Goal: Task Accomplishment & Management: Manage account settings

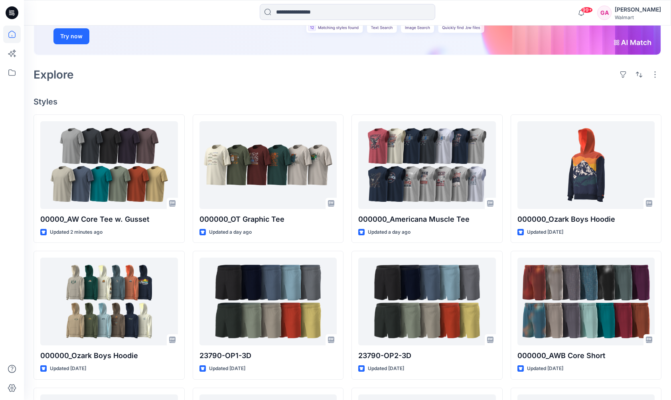
scroll to position [240, 0]
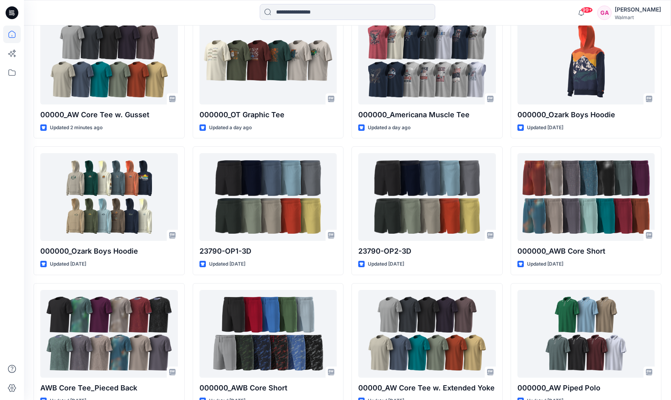
click at [513, 7] on div "99+ Notifications Your style 000000_OT Graphic Tee has been updated with 000000…" at bounding box center [347, 13] width 647 height 18
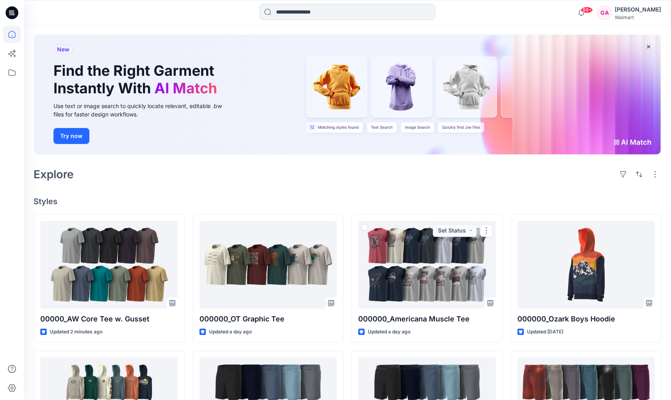
scroll to position [0, 0]
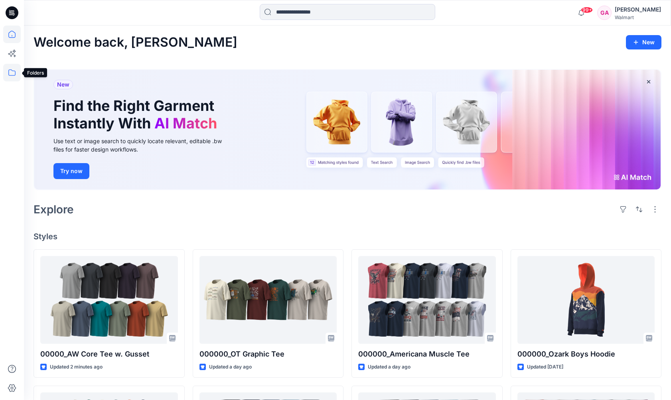
click at [9, 67] on icon at bounding box center [12, 73] width 18 height 18
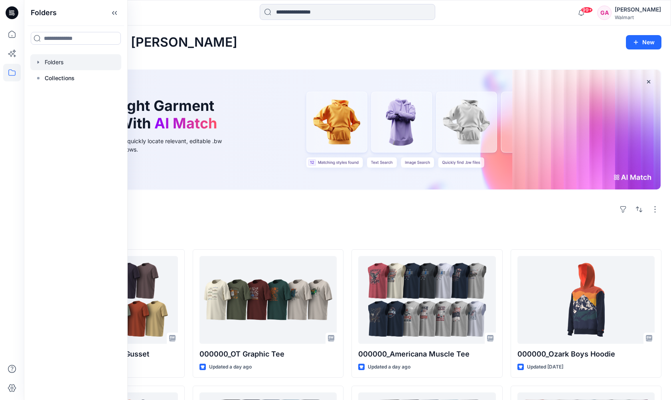
click at [66, 61] on div at bounding box center [75, 62] width 91 height 16
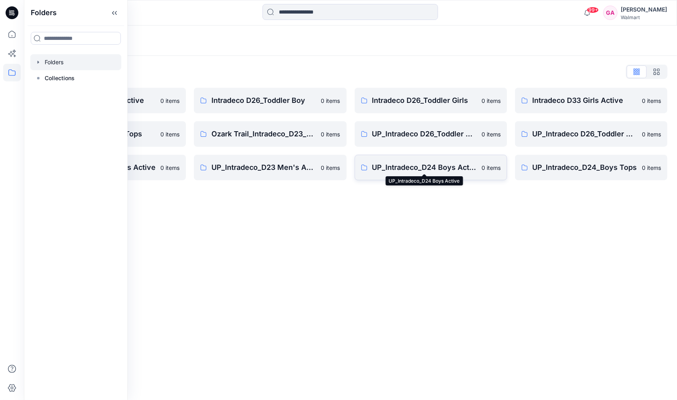
click at [434, 163] on p "UP_Intradeco_D24 Boys Active" at bounding box center [424, 167] width 105 height 11
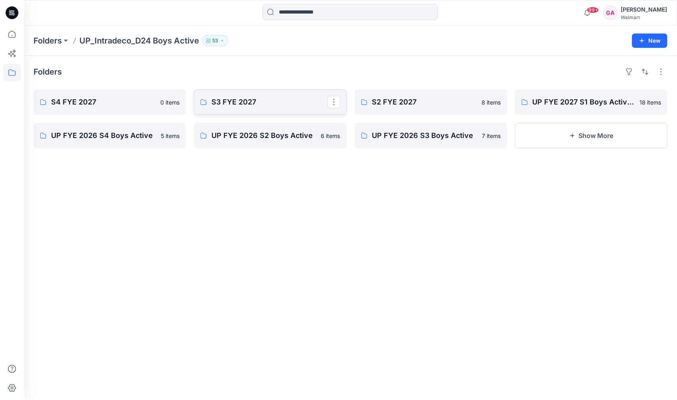
click at [232, 97] on p "S3 FYE 2027" at bounding box center [270, 102] width 116 height 11
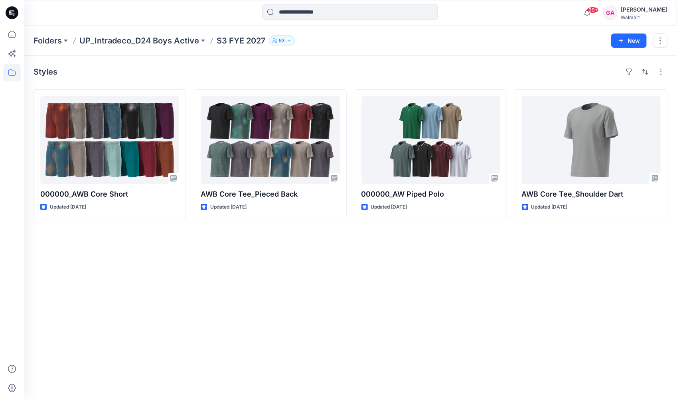
click at [490, 257] on div "Styles 000000_AWB Core Short Updated 7 days ago AWB Core Tee_Pieced Back Update…" at bounding box center [350, 228] width 653 height 344
click at [12, 34] on icon at bounding box center [12, 35] width 18 height 18
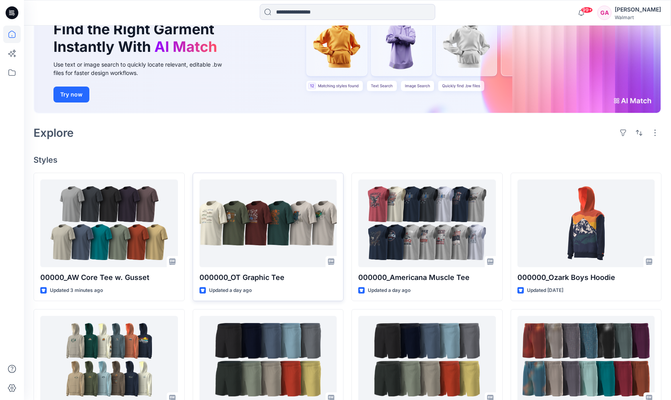
scroll to position [80, 0]
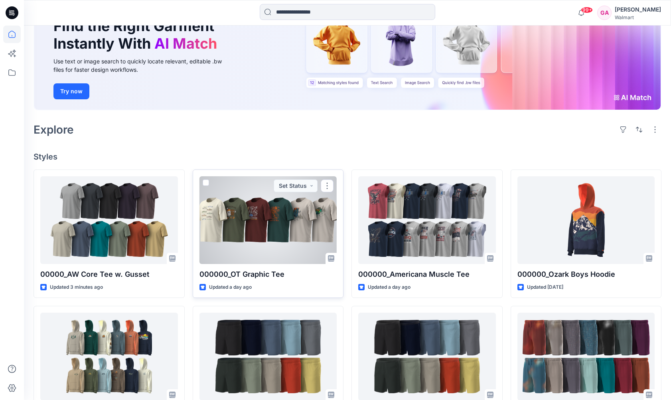
click at [257, 274] on p "000000_OT Graphic Tee" at bounding box center [269, 274] width 138 height 11
click at [281, 210] on div at bounding box center [269, 220] width 138 height 88
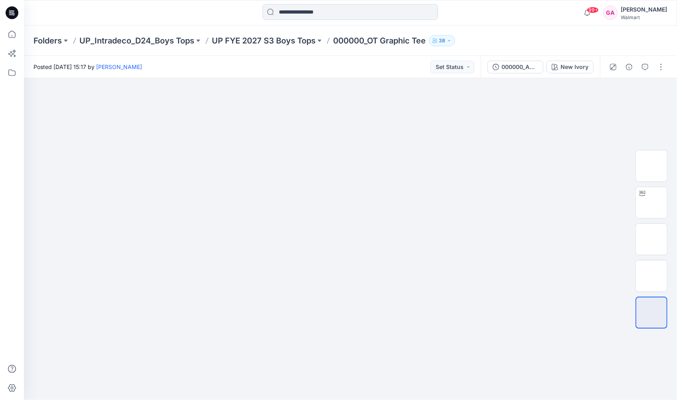
click at [486, 15] on div at bounding box center [350, 13] width 327 height 18
click at [535, 37] on div "Folders UP_Intradeco_D24_Boys Tops UP FYE 2027 S3 Boys Tops 000000_OT Graphic T…" at bounding box center [320, 40] width 572 height 11
click at [536, 32] on div "Folders UP_Intradeco_D24_Boys Tops UP FYE 2027 S3 Boys Tops 000000_OT Graphic T…" at bounding box center [350, 41] width 653 height 30
click at [7, 34] on icon at bounding box center [12, 35] width 18 height 18
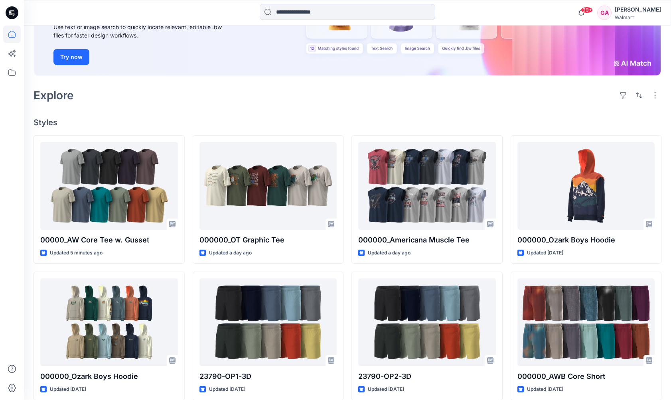
scroll to position [160, 0]
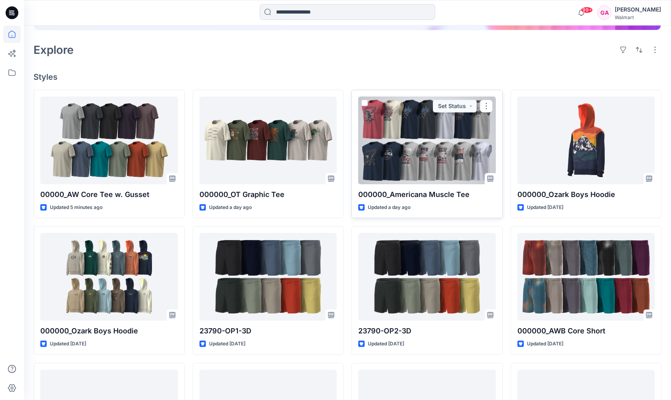
click at [416, 149] on div at bounding box center [427, 141] width 138 height 88
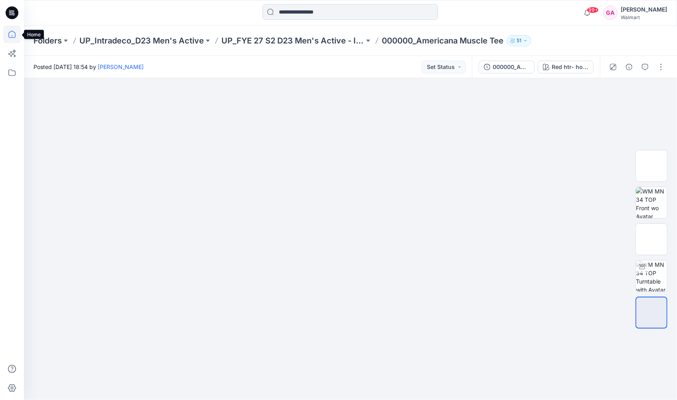
drag, startPoint x: 10, startPoint y: 34, endPoint x: 15, endPoint y: 37, distance: 6.4
click at [10, 34] on icon at bounding box center [12, 35] width 18 height 18
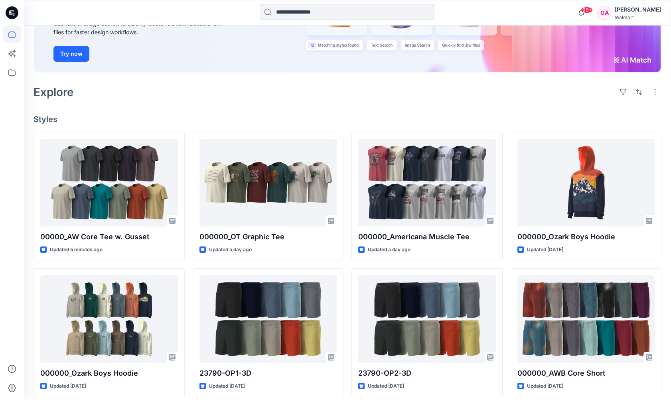
scroll to position [120, 0]
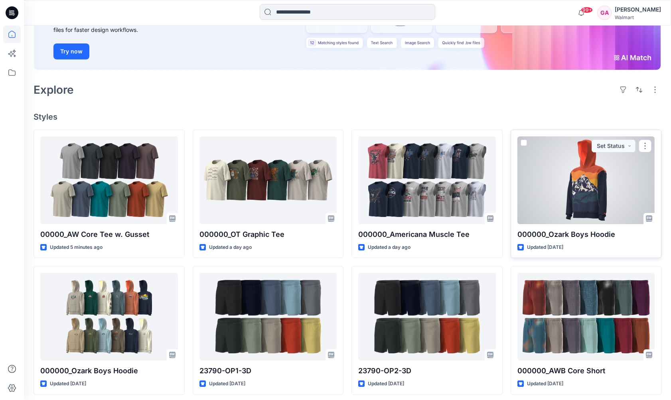
click at [600, 180] on div at bounding box center [587, 181] width 138 height 88
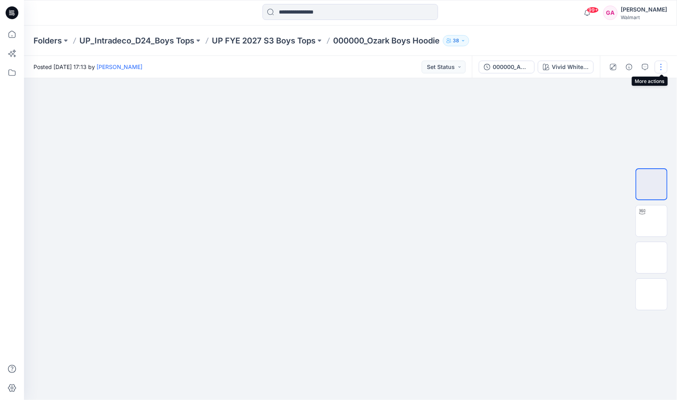
click at [660, 65] on button "button" at bounding box center [661, 67] width 13 height 13
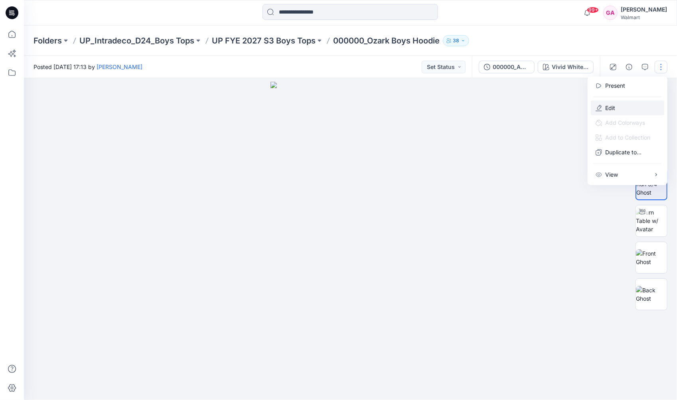
click at [612, 109] on p "Edit" at bounding box center [611, 108] width 10 height 8
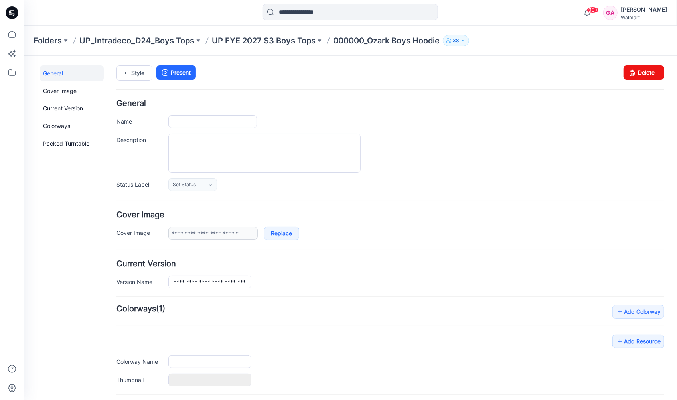
type input "**********"
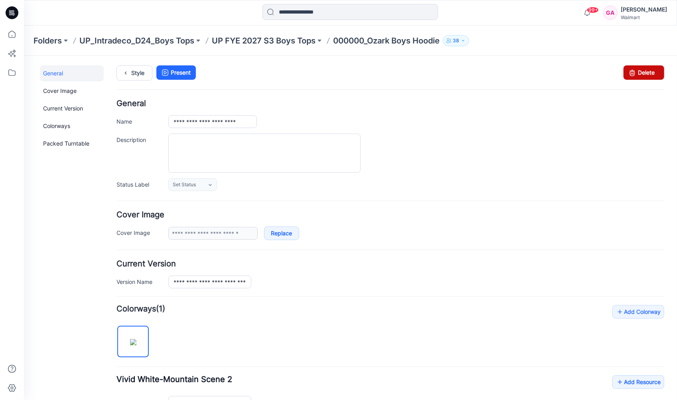
click at [635, 73] on link "Delete" at bounding box center [644, 72] width 41 height 14
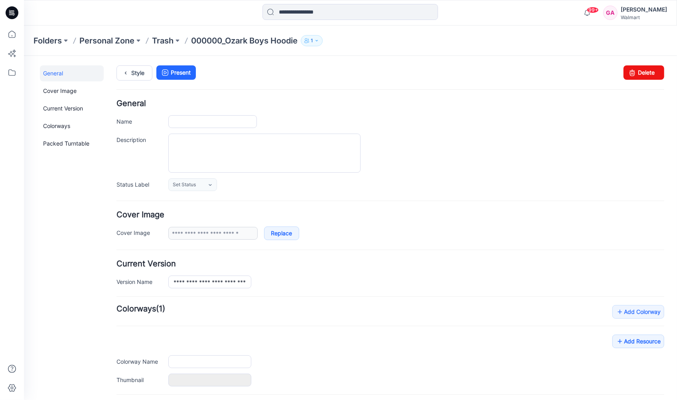
type input "**********"
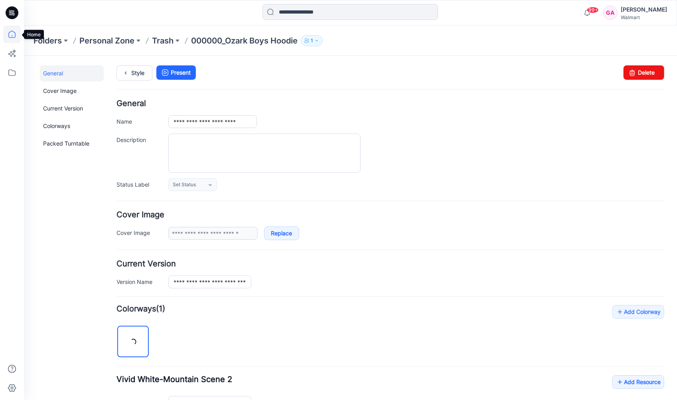
click at [9, 33] on icon at bounding box center [11, 34] width 7 height 7
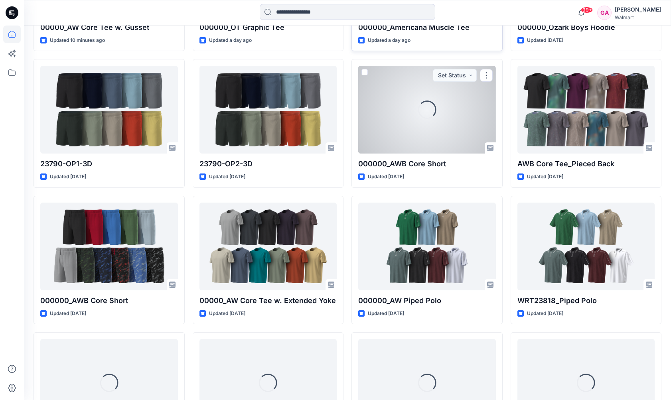
scroll to position [328, 0]
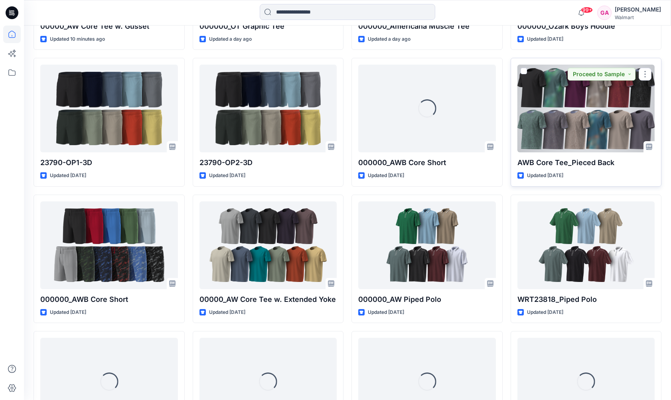
click at [566, 110] on div at bounding box center [587, 109] width 138 height 88
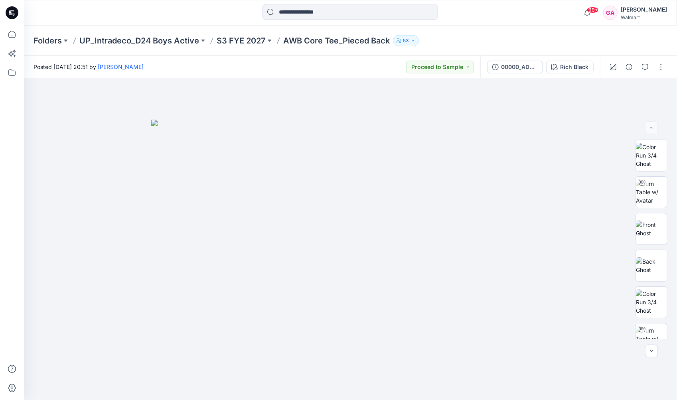
click at [151, 4] on div "99+ Notifications Katie George shared 00000_AW Core Tee w. Gusset in UP_FYE 27 …" at bounding box center [350, 13] width 653 height 26
click at [266, 40] on button at bounding box center [270, 40] width 8 height 11
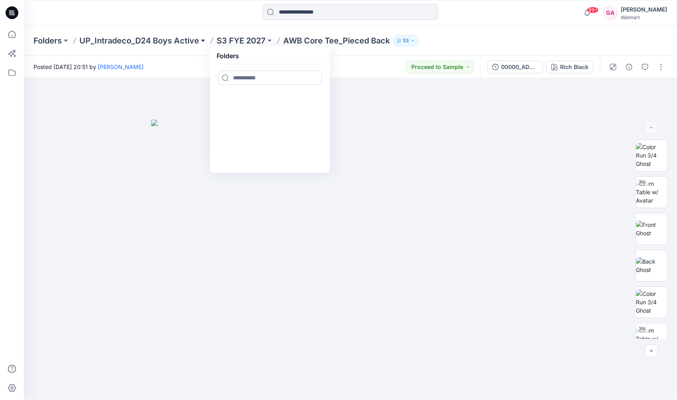
click at [202, 38] on button at bounding box center [203, 40] width 8 height 11
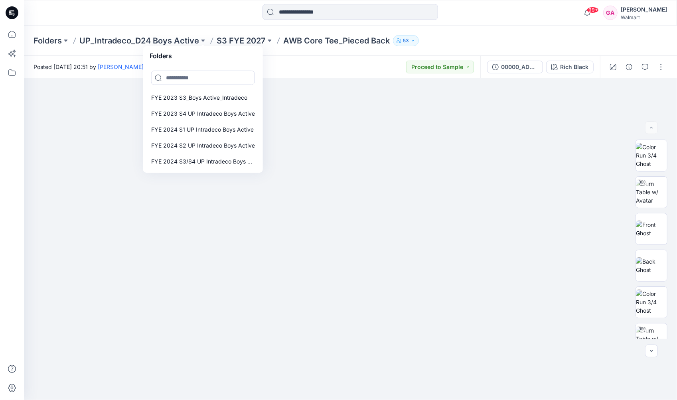
click at [467, 29] on div "Folders UP_Intradeco_D24 Boys Active Folders FYE 2023 S3_Boys Active_Intradeco …" at bounding box center [350, 41] width 653 height 30
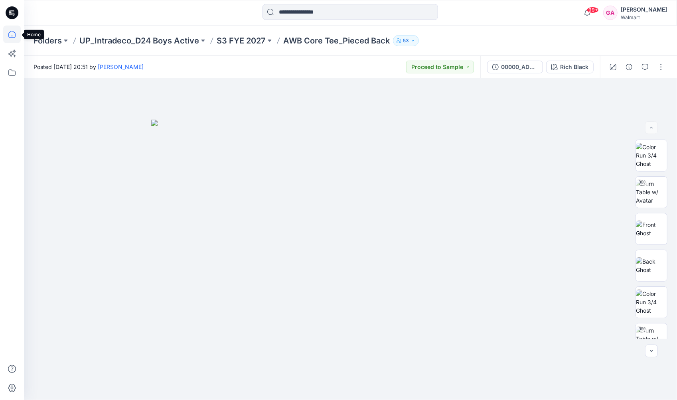
click at [15, 36] on icon at bounding box center [11, 34] width 7 height 7
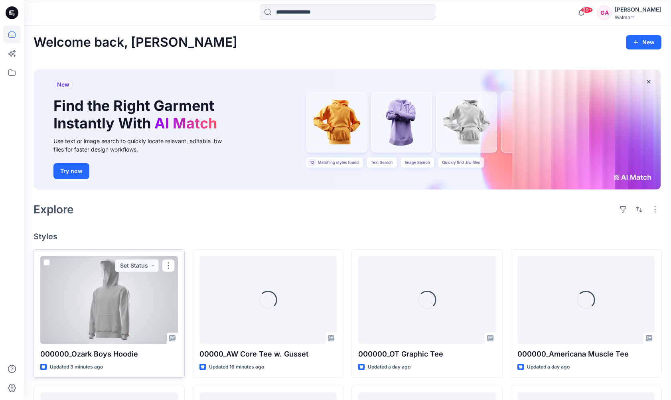
click at [119, 299] on div at bounding box center [109, 300] width 138 height 88
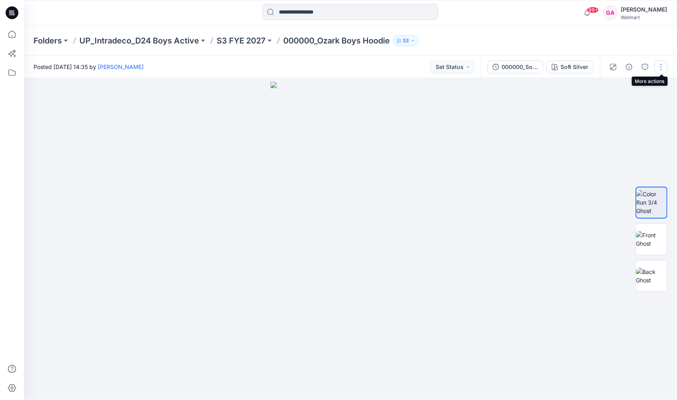
click at [662, 68] on button "button" at bounding box center [661, 67] width 13 height 13
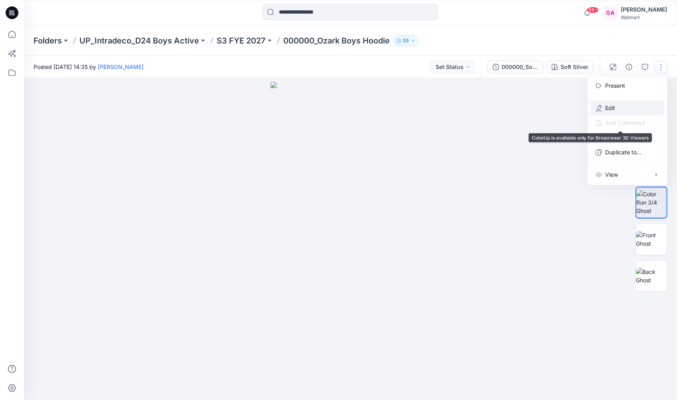
click at [611, 107] on p "Edit" at bounding box center [611, 108] width 10 height 8
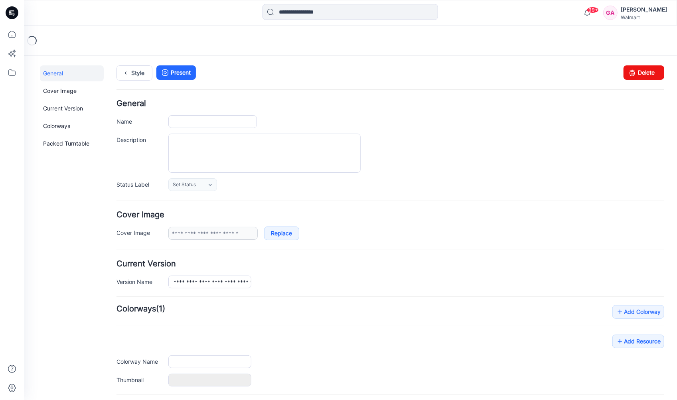
type input "**********"
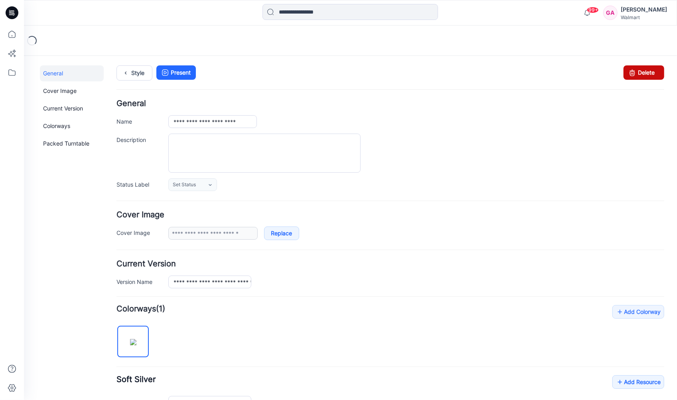
click at [642, 76] on link "Delete" at bounding box center [644, 72] width 41 height 14
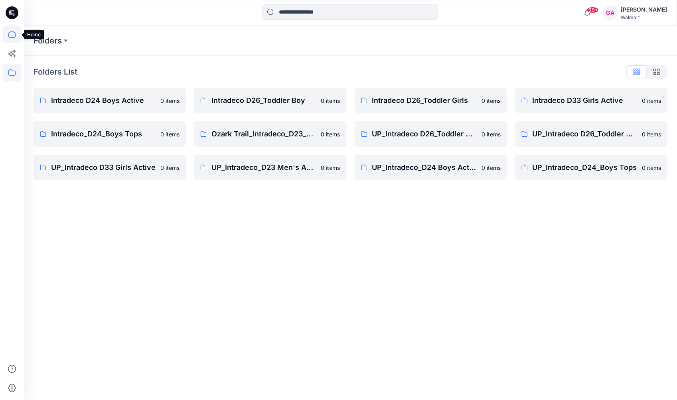
click at [15, 36] on icon at bounding box center [12, 35] width 18 height 18
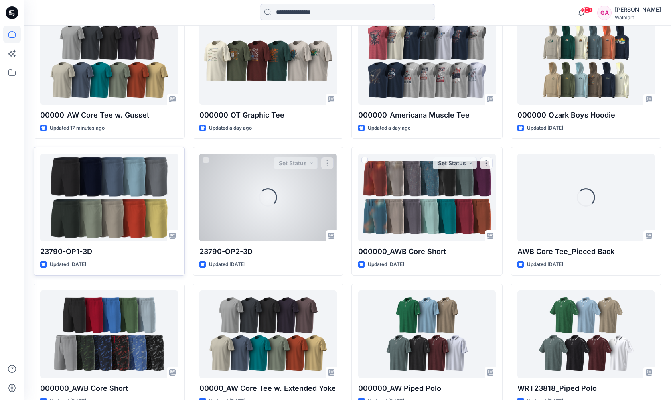
scroll to position [240, 0]
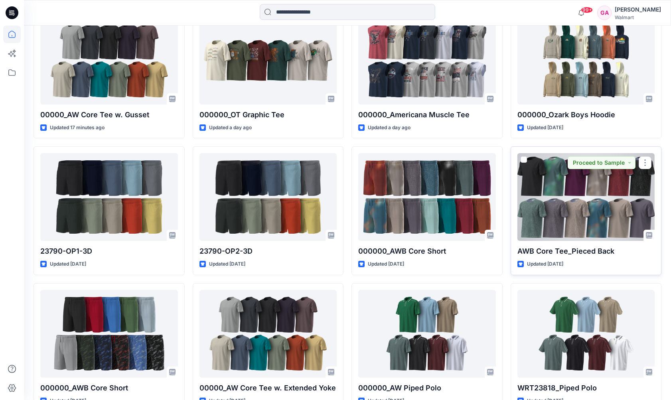
click at [547, 180] on div at bounding box center [587, 197] width 138 height 88
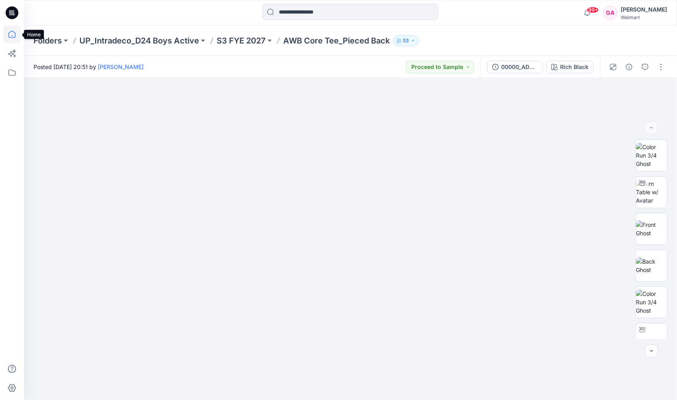
click at [11, 32] on icon at bounding box center [12, 35] width 18 height 18
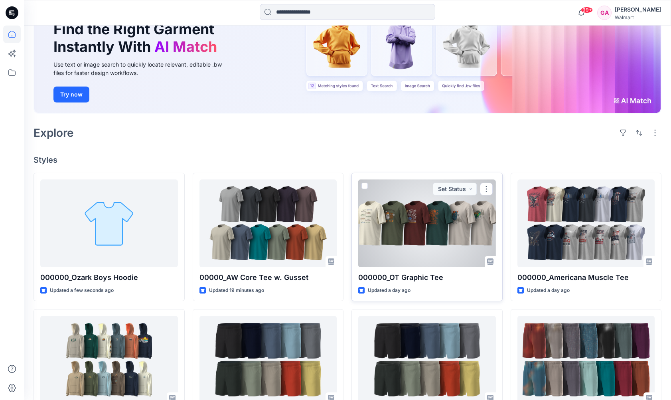
scroll to position [80, 0]
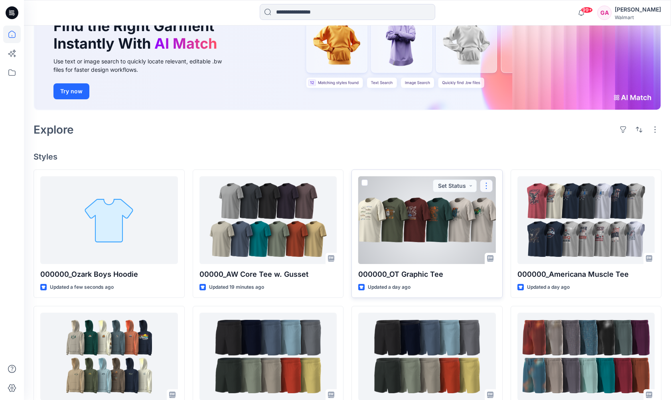
click at [486, 186] on button "button" at bounding box center [486, 186] width 13 height 13
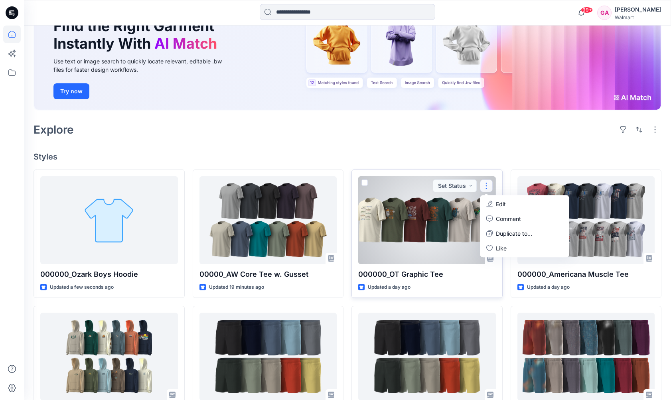
click at [499, 202] on p "Edit" at bounding box center [501, 204] width 10 height 8
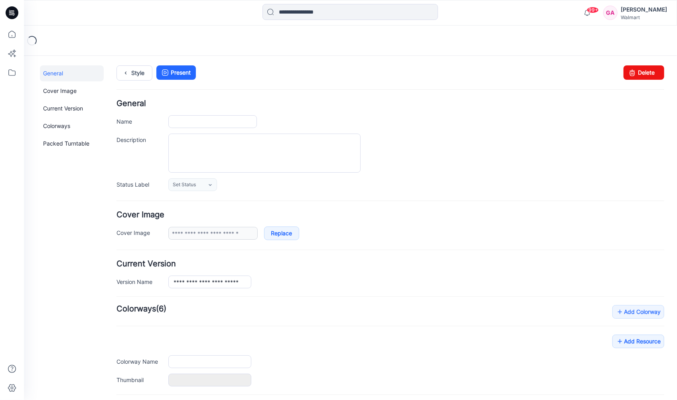
type input "**********"
type input "*********"
type input "**********"
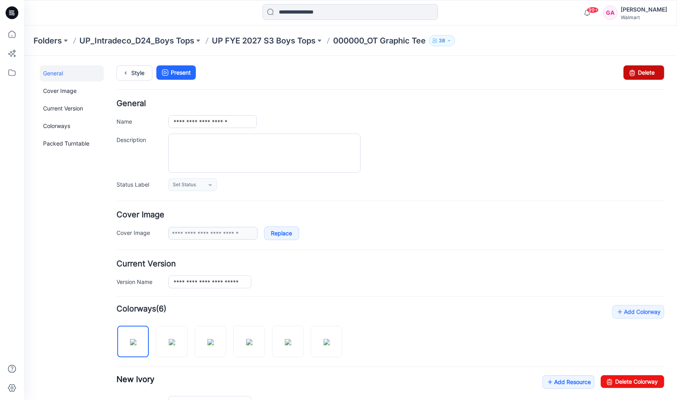
click at [643, 69] on link "Delete" at bounding box center [644, 72] width 41 height 14
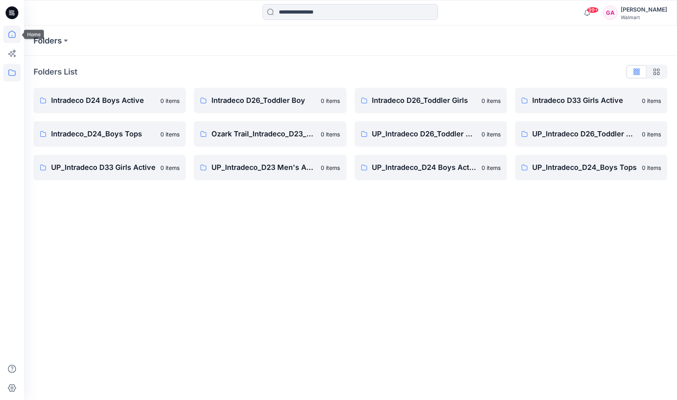
click at [9, 35] on icon at bounding box center [12, 35] width 18 height 18
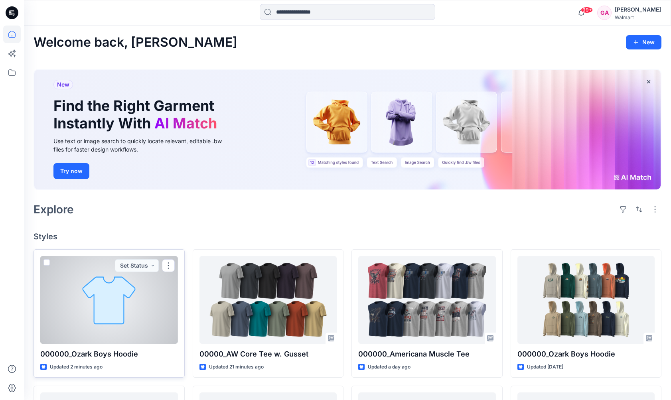
click at [119, 334] on div at bounding box center [109, 300] width 138 height 88
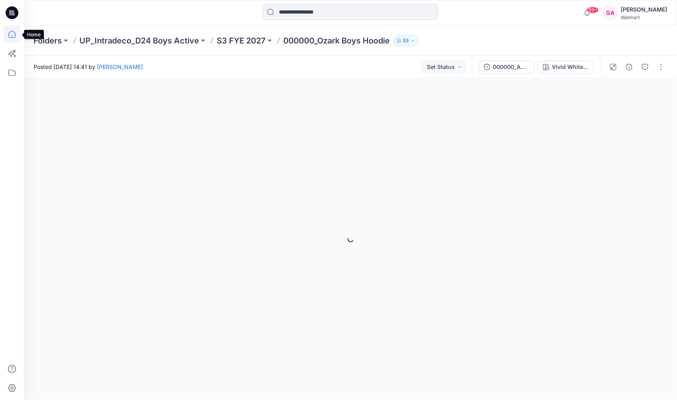
drag, startPoint x: 12, startPoint y: 34, endPoint x: 18, endPoint y: 30, distance: 7.5
click at [12, 34] on icon at bounding box center [12, 35] width 18 height 18
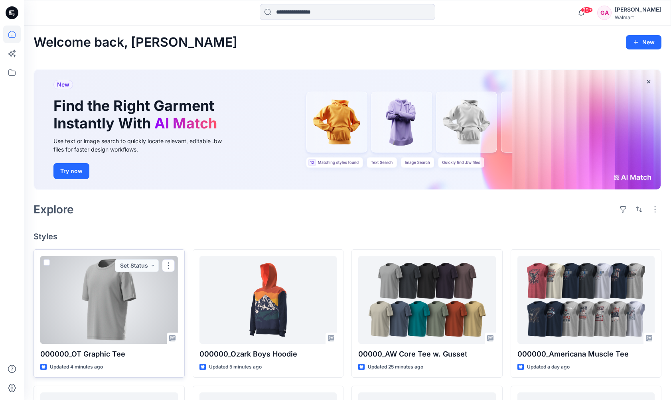
click at [131, 303] on div at bounding box center [109, 300] width 138 height 88
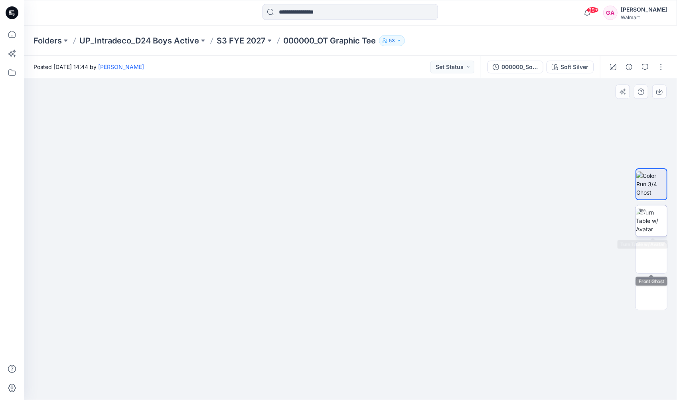
click at [660, 226] on img at bounding box center [651, 220] width 31 height 25
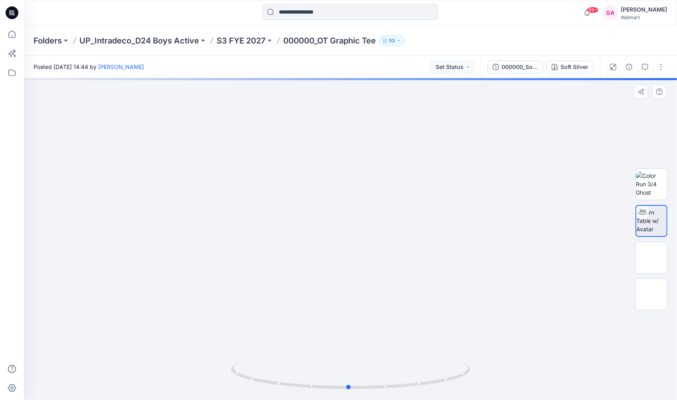
drag, startPoint x: 465, startPoint y: 377, endPoint x: 460, endPoint y: 333, distance: 44.7
click at [460, 333] on div at bounding box center [350, 239] width 653 height 322
click at [667, 66] on button "button" at bounding box center [661, 67] width 13 height 13
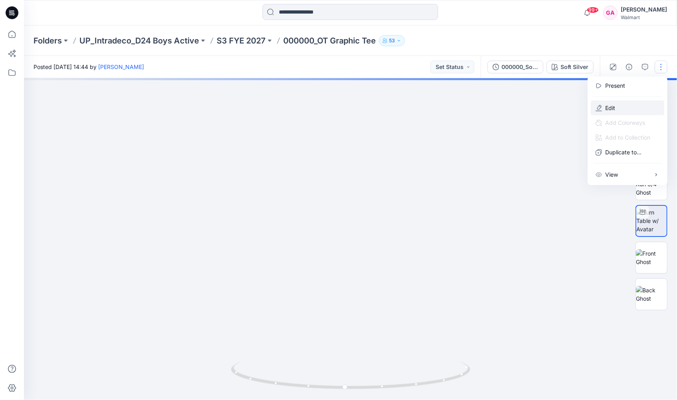
click at [624, 105] on button "Edit" at bounding box center [627, 108] width 73 height 15
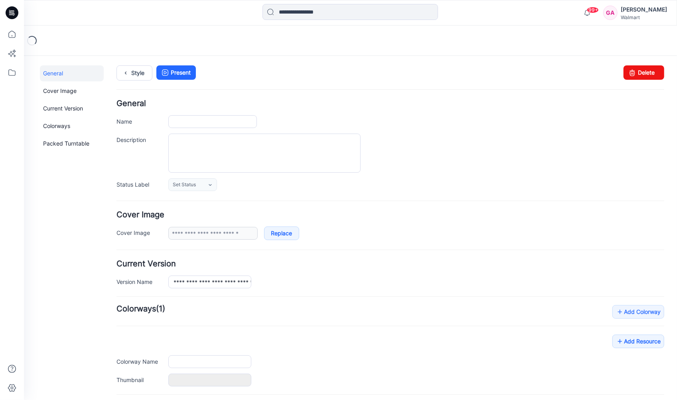
type input "**********"
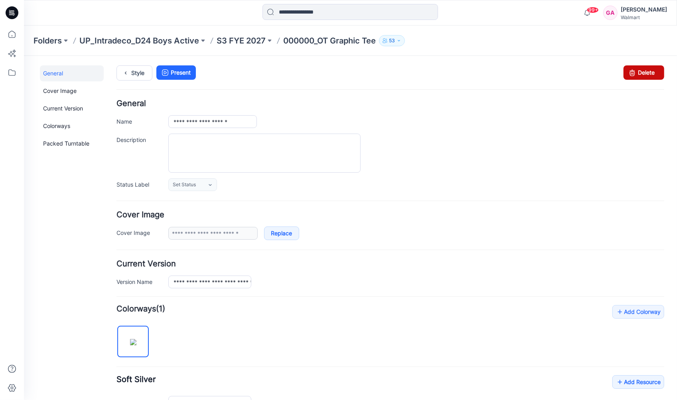
click at [647, 73] on link "Delete" at bounding box center [644, 72] width 41 height 14
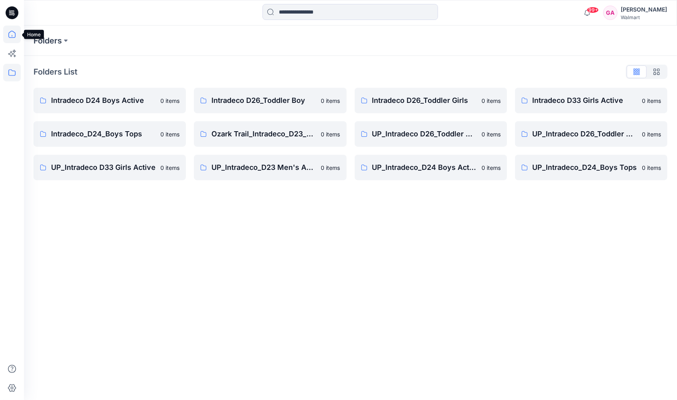
click at [8, 38] on icon at bounding box center [12, 35] width 18 height 18
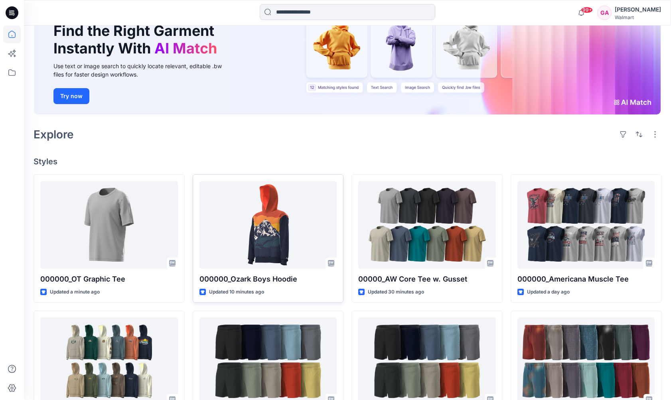
scroll to position [80, 0]
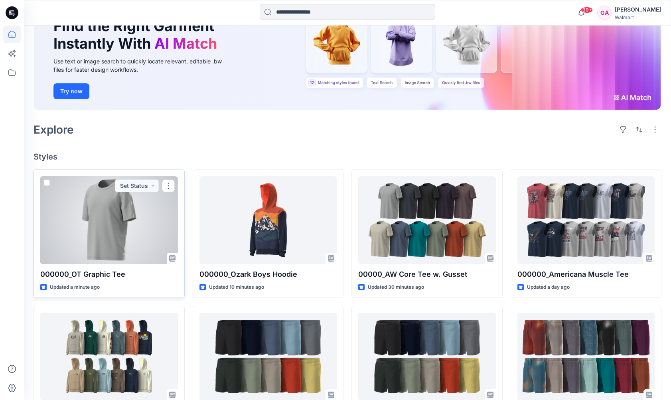
click at [95, 229] on div at bounding box center [109, 220] width 138 height 88
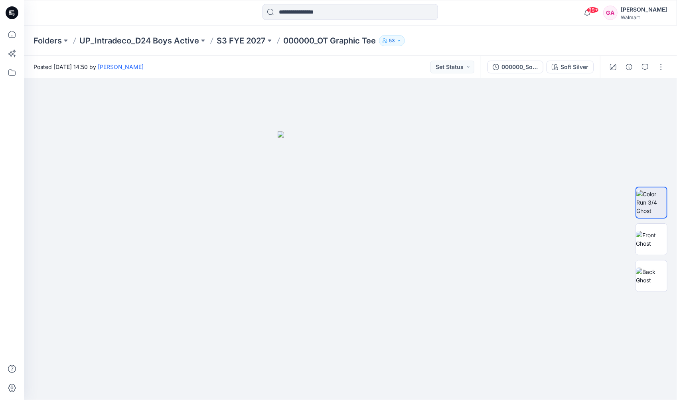
click at [517, 38] on div "Folders UP_Intradeco_D24 Boys Active S3 FYE 2027 000000_OT Graphic Tee 53" at bounding box center [320, 40] width 572 height 11
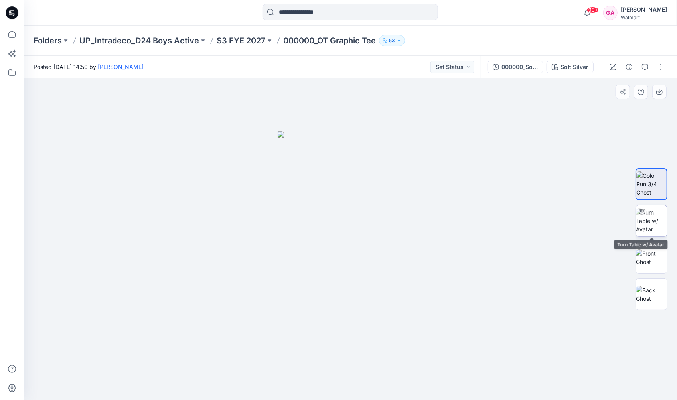
click at [644, 218] on img at bounding box center [651, 220] width 31 height 25
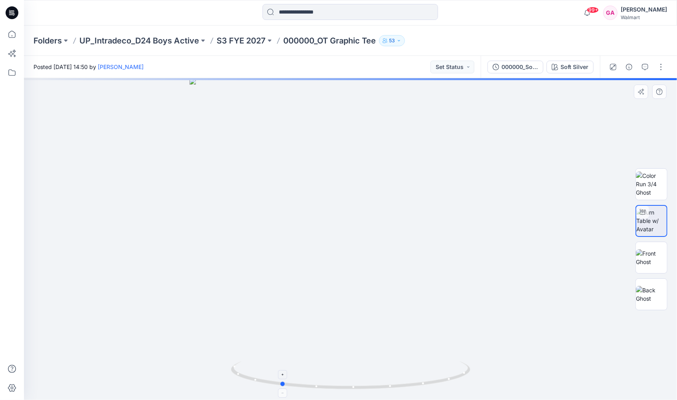
drag, startPoint x: 469, startPoint y: 374, endPoint x: 399, endPoint y: 385, distance: 71.1
click at [399, 385] on icon at bounding box center [352, 377] width 242 height 30
click at [11, 36] on icon at bounding box center [12, 35] width 18 height 18
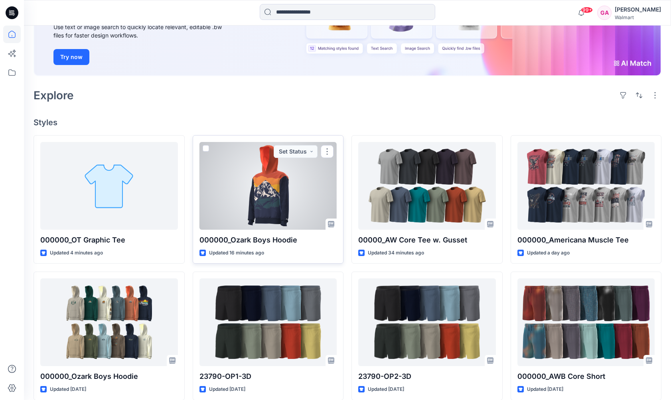
scroll to position [160, 0]
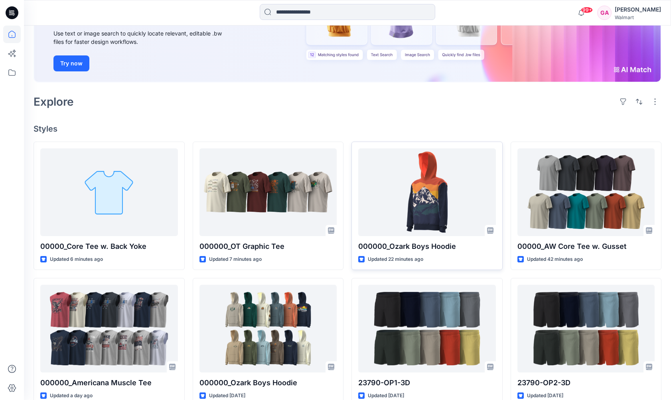
scroll to position [160, 0]
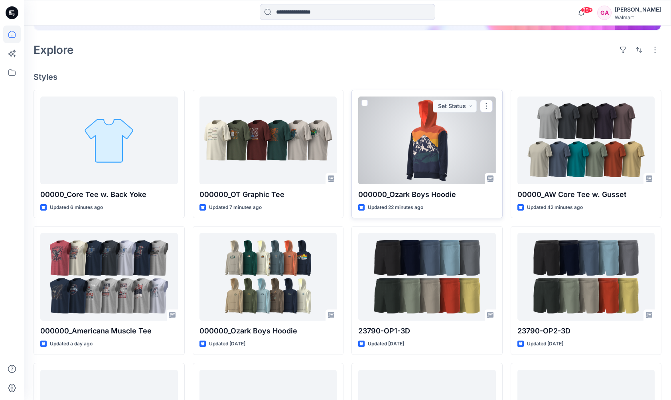
click at [414, 135] on div at bounding box center [427, 141] width 138 height 88
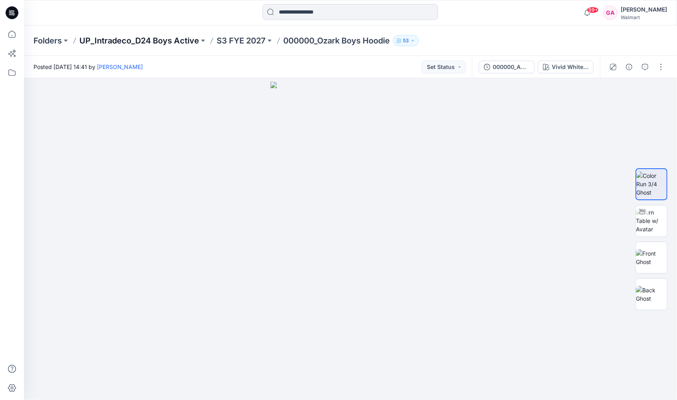
click at [172, 44] on p "UP_Intradeco_D24 Boys Active" at bounding box center [139, 40] width 120 height 11
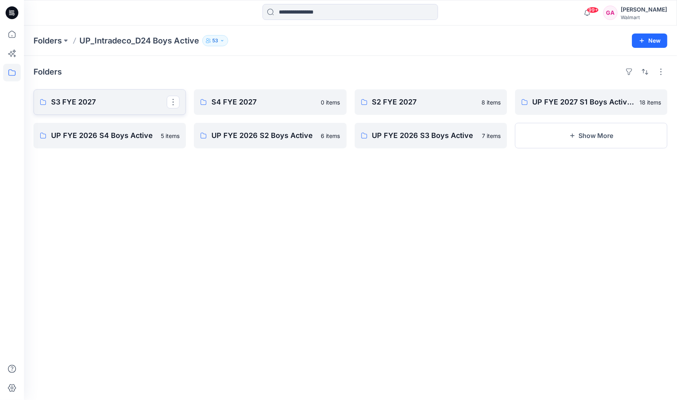
click at [91, 101] on p "S3 FYE 2027" at bounding box center [109, 102] width 116 height 11
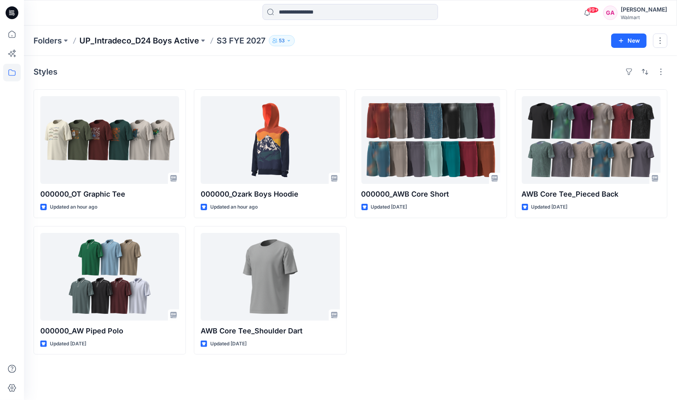
click at [133, 43] on p "UP_Intradeco_D24 Boys Active" at bounding box center [139, 40] width 120 height 11
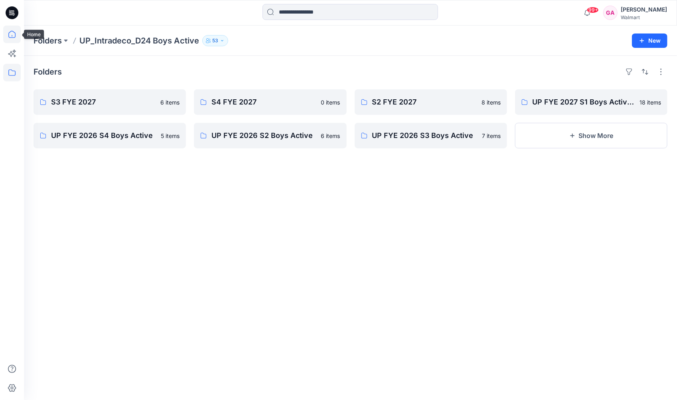
click at [11, 32] on icon at bounding box center [12, 35] width 18 height 18
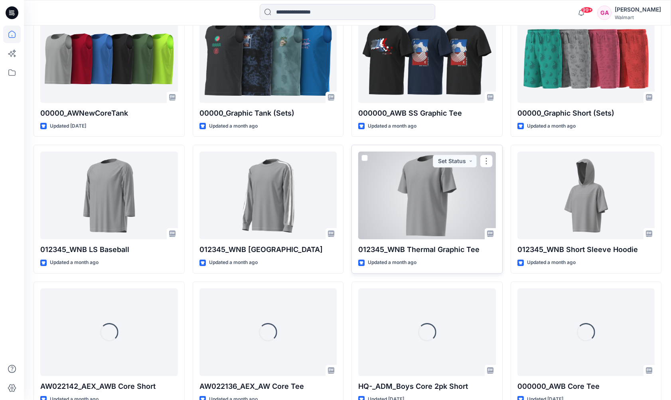
scroll to position [818, 0]
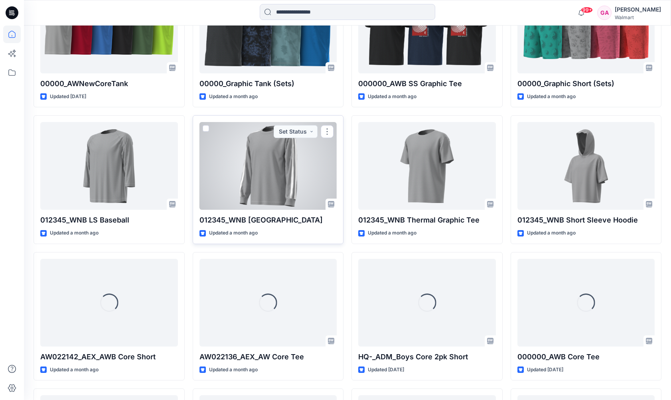
click at [275, 159] on div at bounding box center [269, 166] width 138 height 88
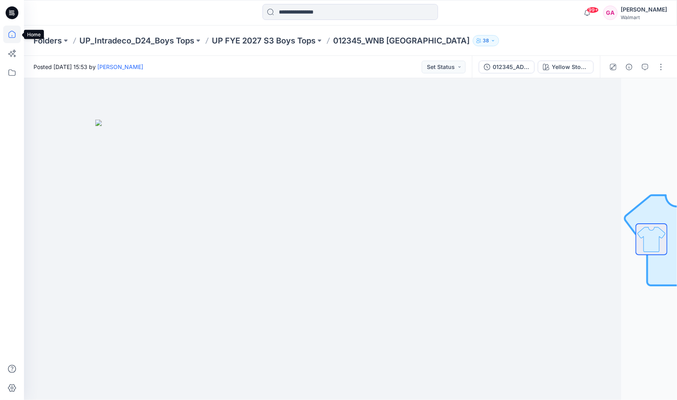
click at [12, 35] on icon at bounding box center [12, 36] width 0 height 2
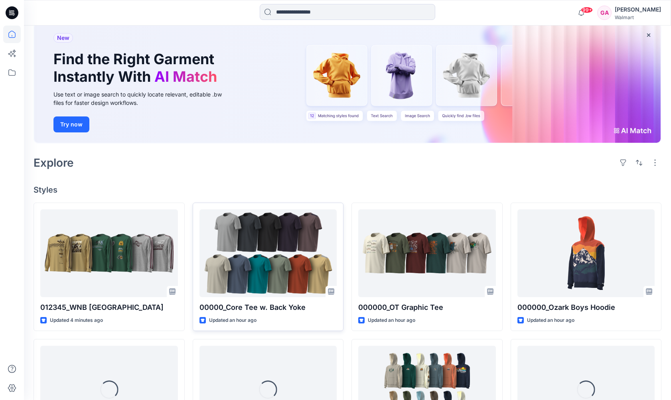
scroll to position [80, 0]
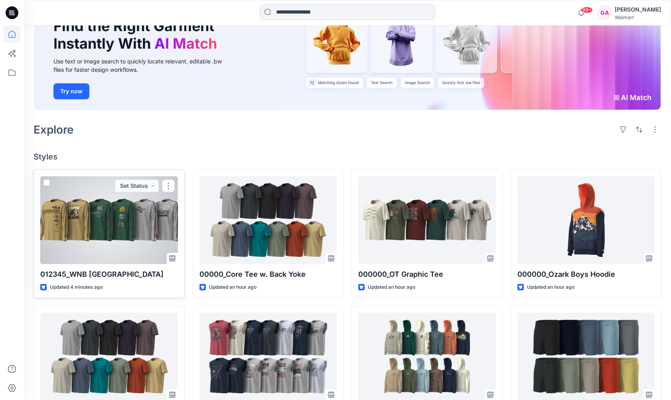
click at [118, 244] on div at bounding box center [109, 220] width 138 height 88
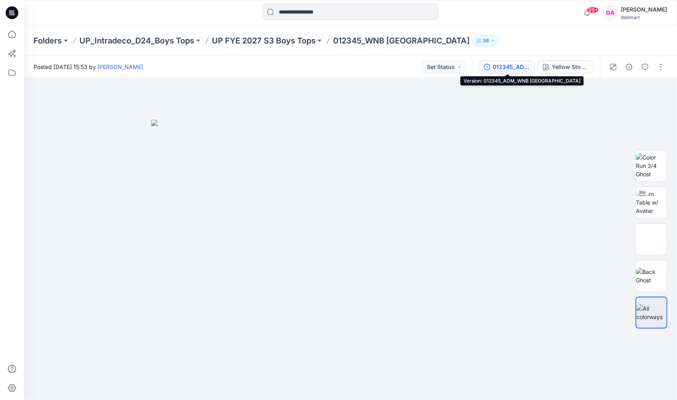
click at [524, 69] on div "012345_ADM_WNB [GEOGRAPHIC_DATA]" at bounding box center [511, 67] width 37 height 9
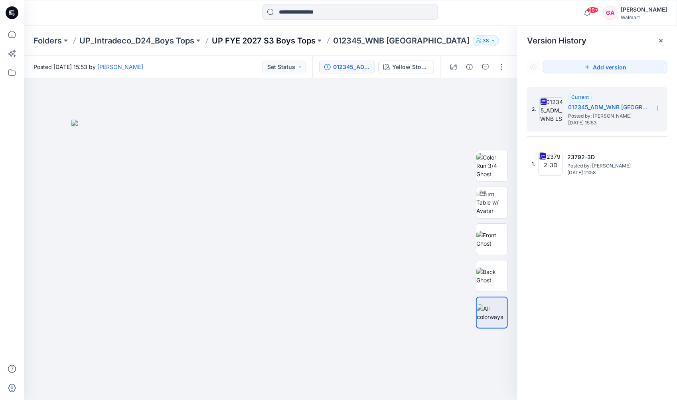
click at [267, 41] on p "UP FYE 2027 S3 Boys Tops" at bounding box center [264, 40] width 104 height 11
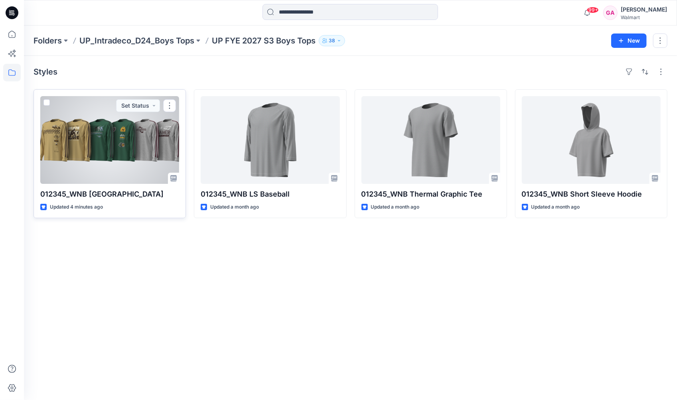
click at [86, 137] on div at bounding box center [109, 140] width 139 height 88
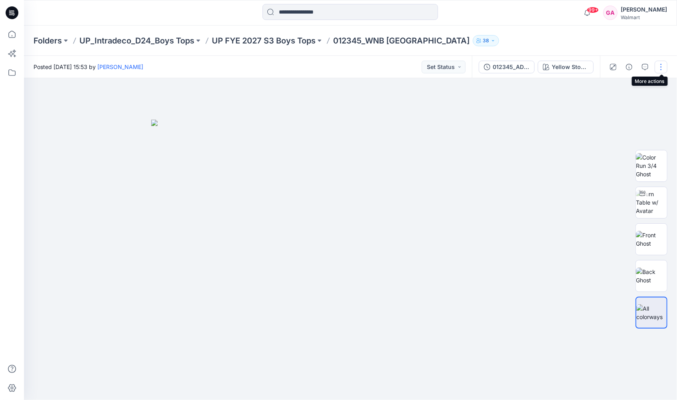
click at [657, 67] on button "button" at bounding box center [661, 67] width 13 height 13
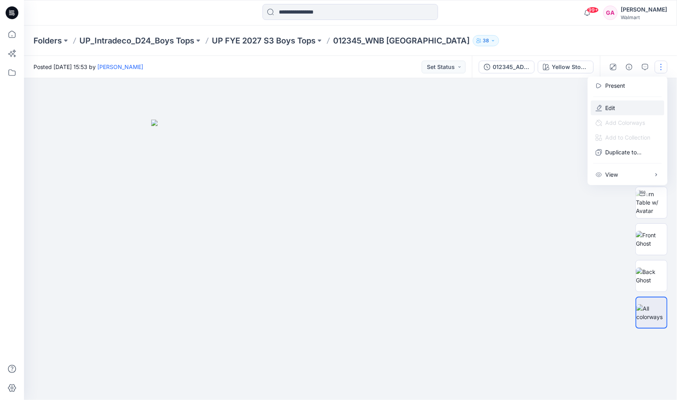
click at [614, 109] on p "Edit" at bounding box center [611, 108] width 10 height 8
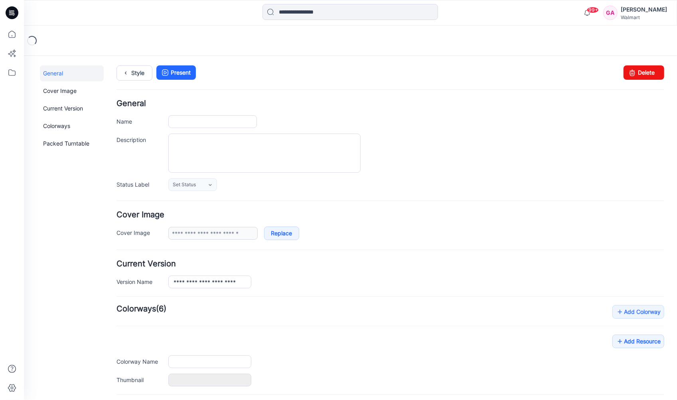
type input "**********"
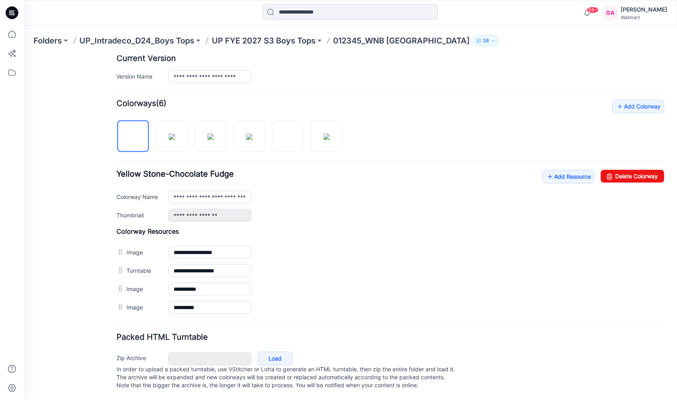
scroll to position [210, 0]
click at [557, 172] on link "Add Resource" at bounding box center [568, 177] width 52 height 14
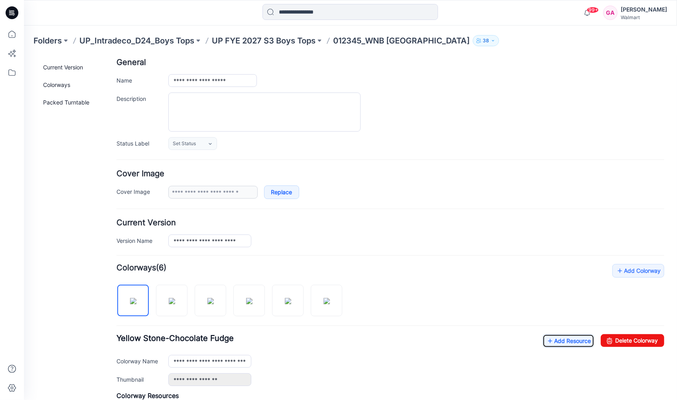
scroll to position [0, 0]
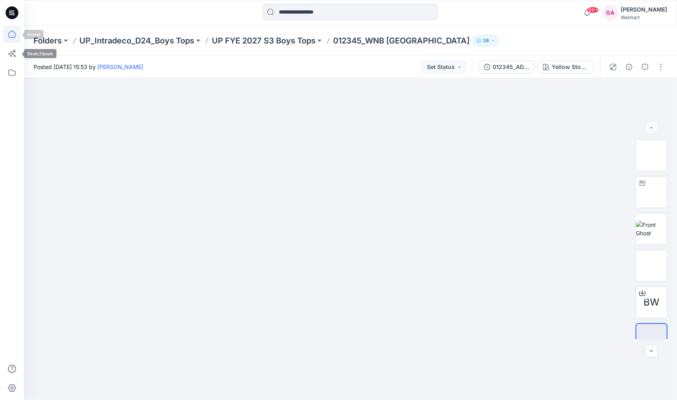
click at [9, 33] on icon at bounding box center [12, 35] width 18 height 18
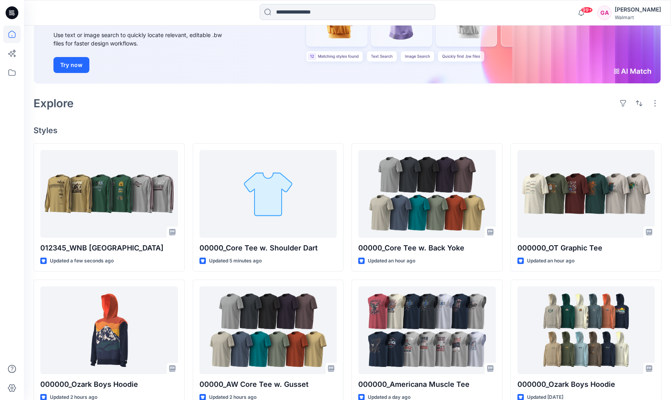
scroll to position [120, 0]
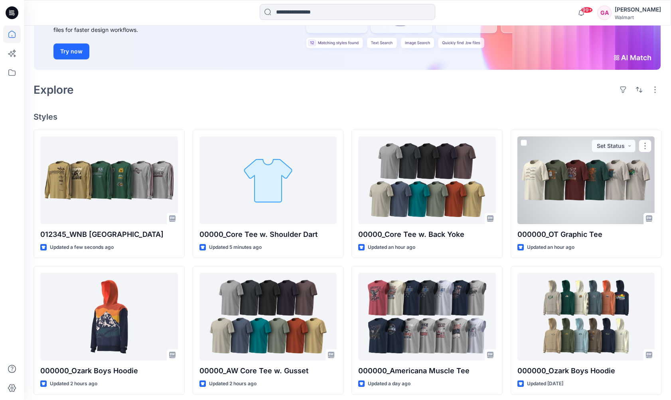
click at [596, 177] on div at bounding box center [587, 181] width 138 height 88
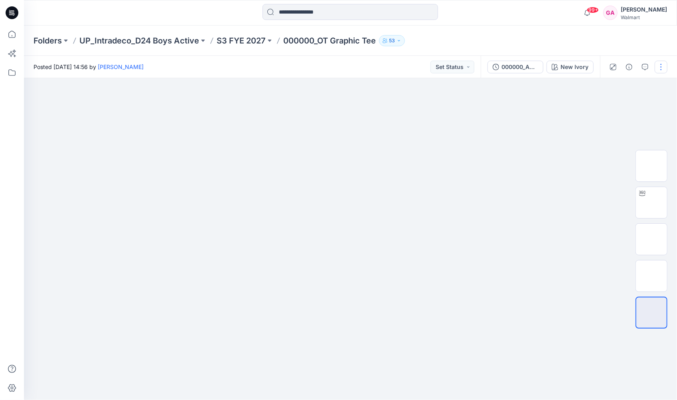
click at [663, 69] on button "button" at bounding box center [661, 67] width 13 height 13
click at [606, 107] on p "Edit" at bounding box center [611, 108] width 10 height 8
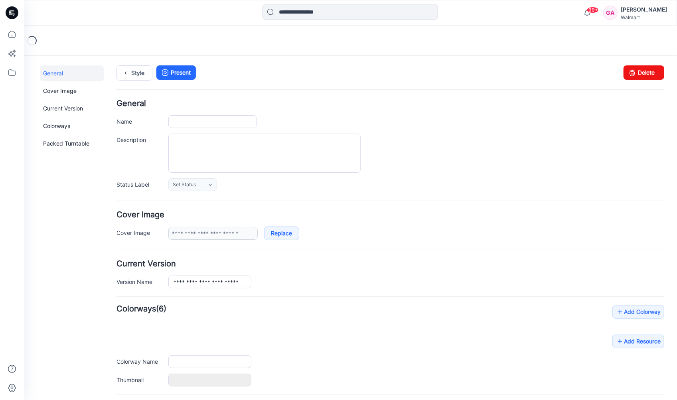
type input "**********"
type input "*********"
type input "**********"
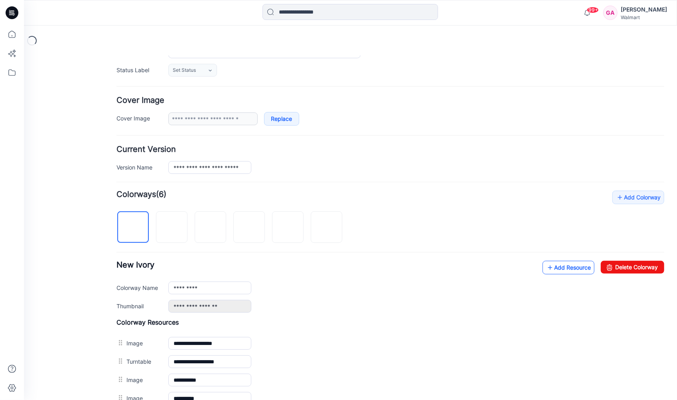
scroll to position [120, 0]
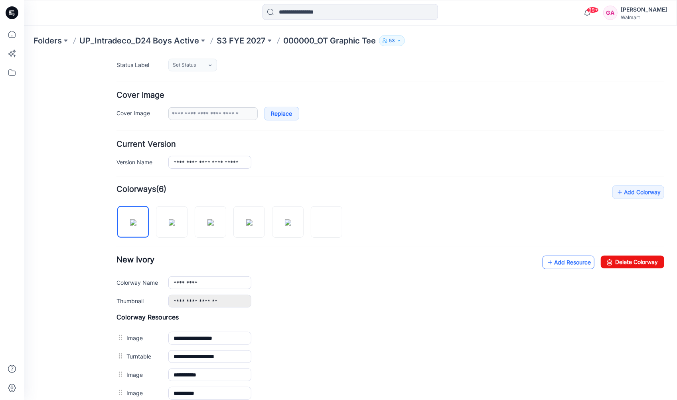
click at [574, 261] on link "Add Resource" at bounding box center [568, 262] width 52 height 14
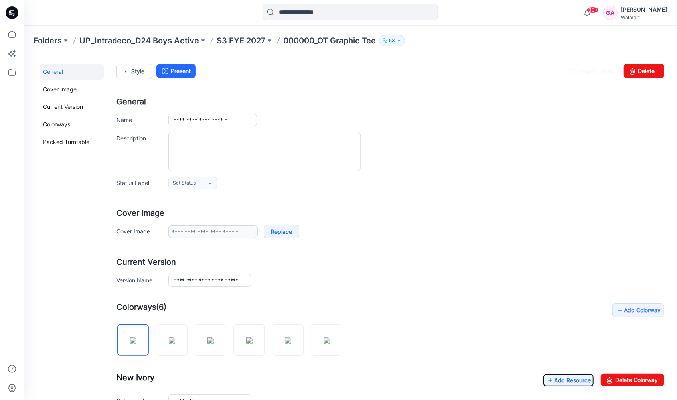
scroll to position [0, 0]
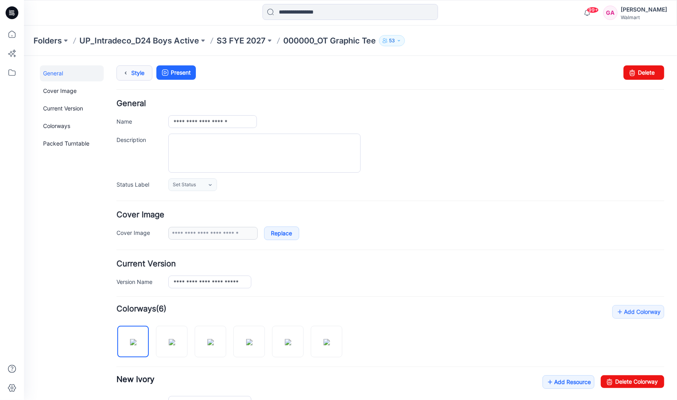
click at [131, 68] on link "Style" at bounding box center [134, 72] width 36 height 15
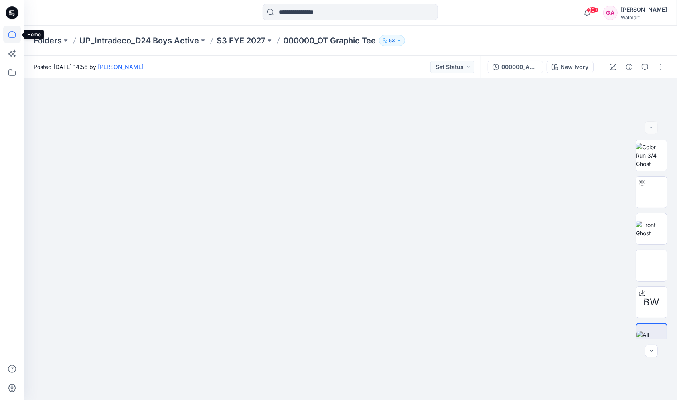
click at [10, 36] on icon at bounding box center [12, 35] width 18 height 18
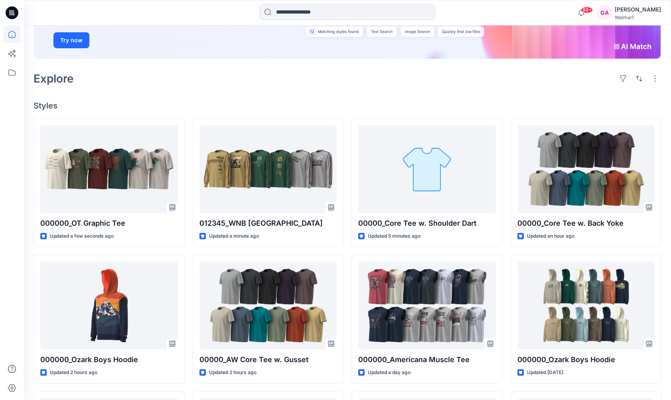
scroll to position [160, 0]
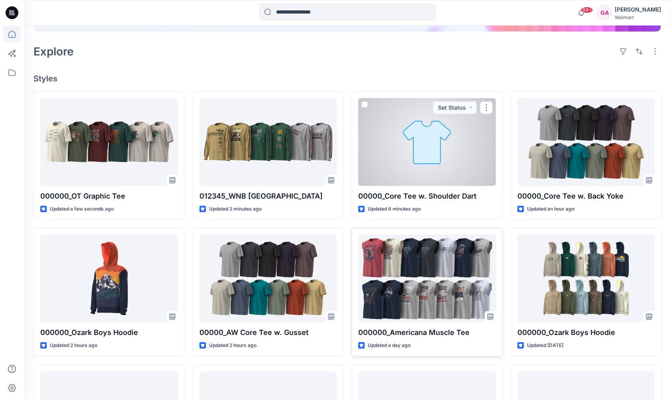
scroll to position [160, 0]
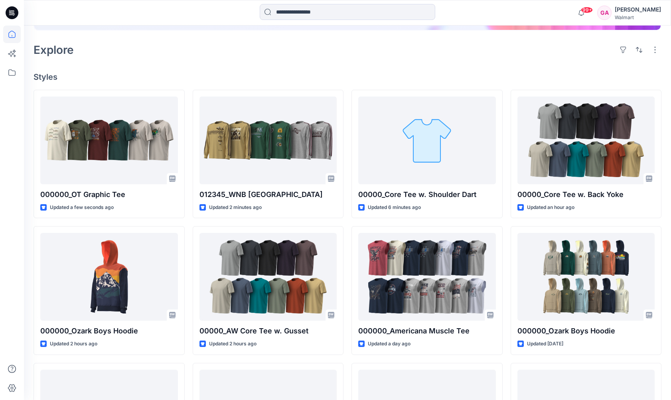
click at [458, 15] on div at bounding box center [348, 13] width 324 height 18
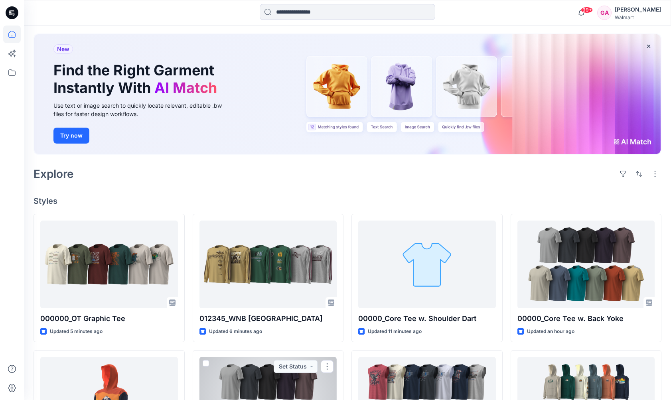
scroll to position [9, 0]
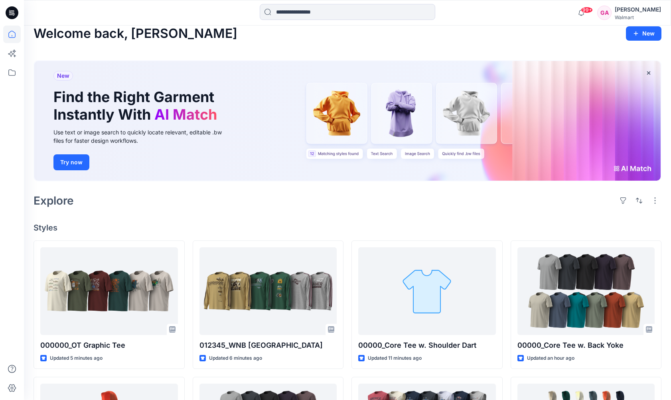
click at [114, 202] on div "Explore" at bounding box center [348, 200] width 628 height 19
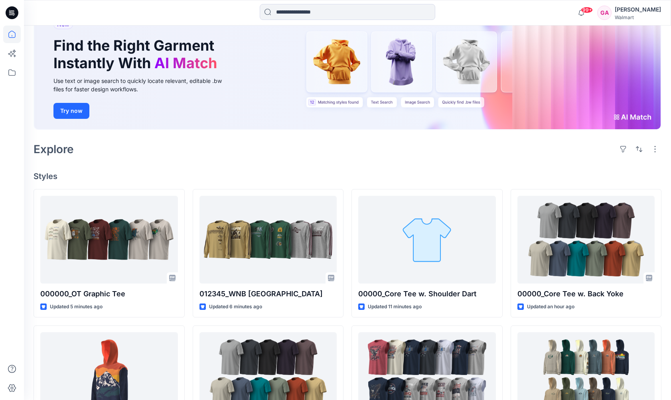
scroll to position [89, 0]
